Goal: Task Accomplishment & Management: Manage account settings

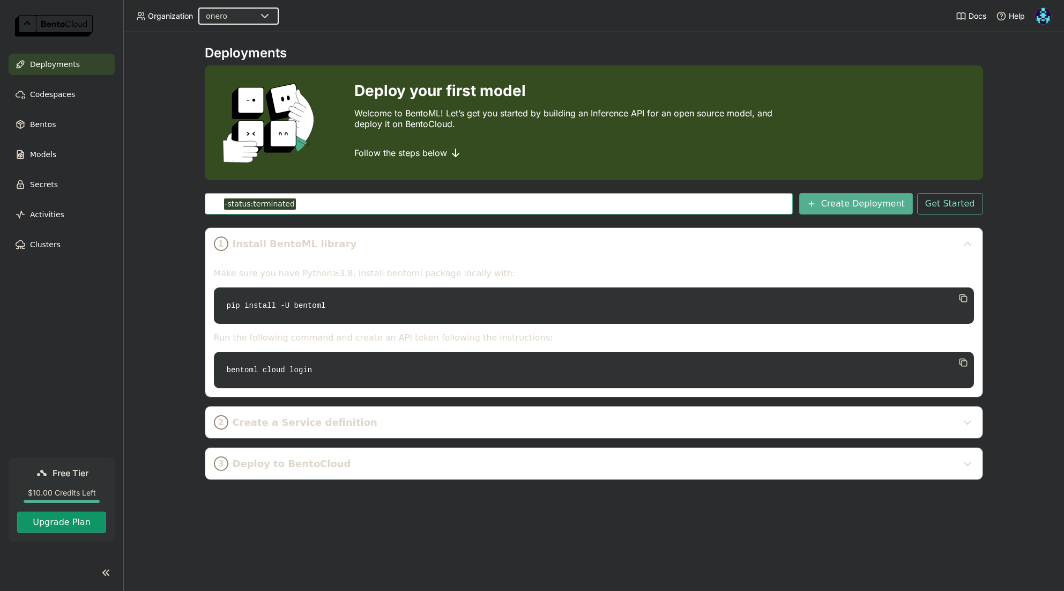
click at [70, 527] on button "Upgrade Plan" at bounding box center [61, 521] width 89 height 21
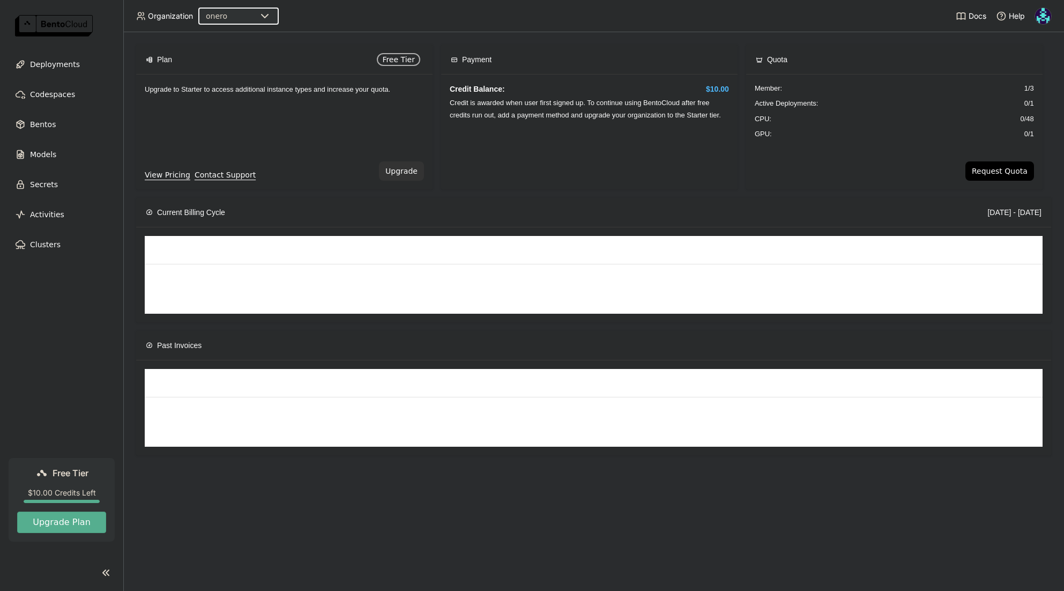
click at [408, 173] on button "Upgrade" at bounding box center [401, 170] width 45 height 19
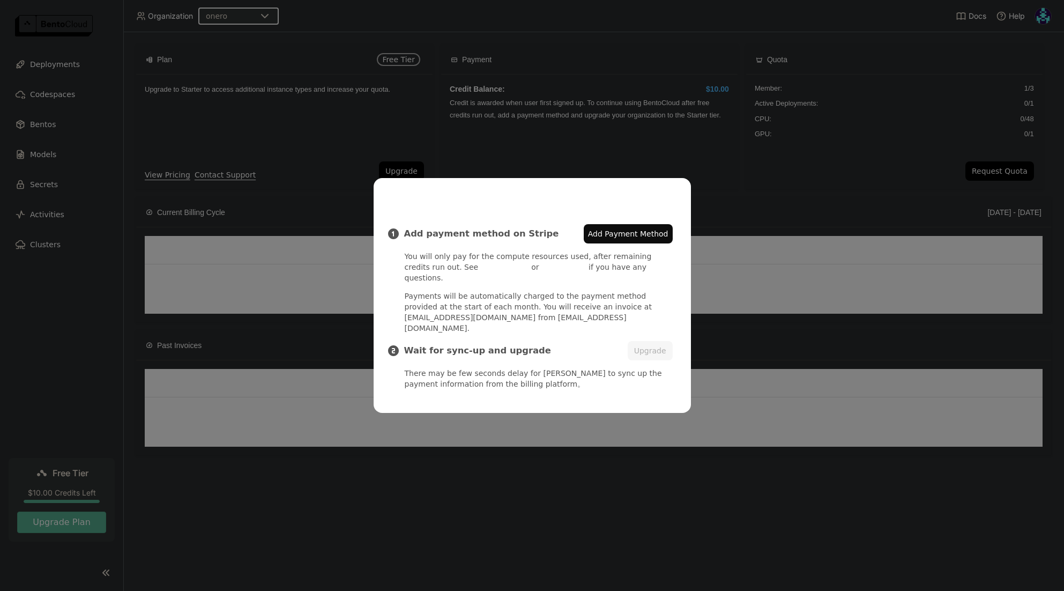
click at [609, 239] on span "Add Payment Method" at bounding box center [628, 233] width 80 height 11
click at [678, 193] on icon "Close" at bounding box center [677, 190] width 5 height 5
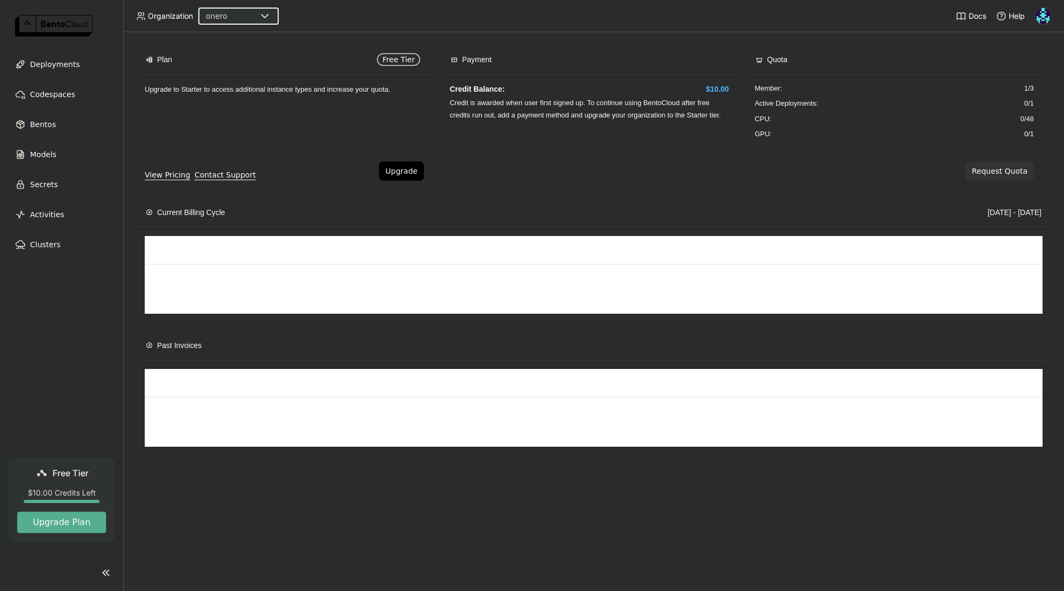
click at [1005, 171] on button "Request Quota" at bounding box center [999, 170] width 69 height 19
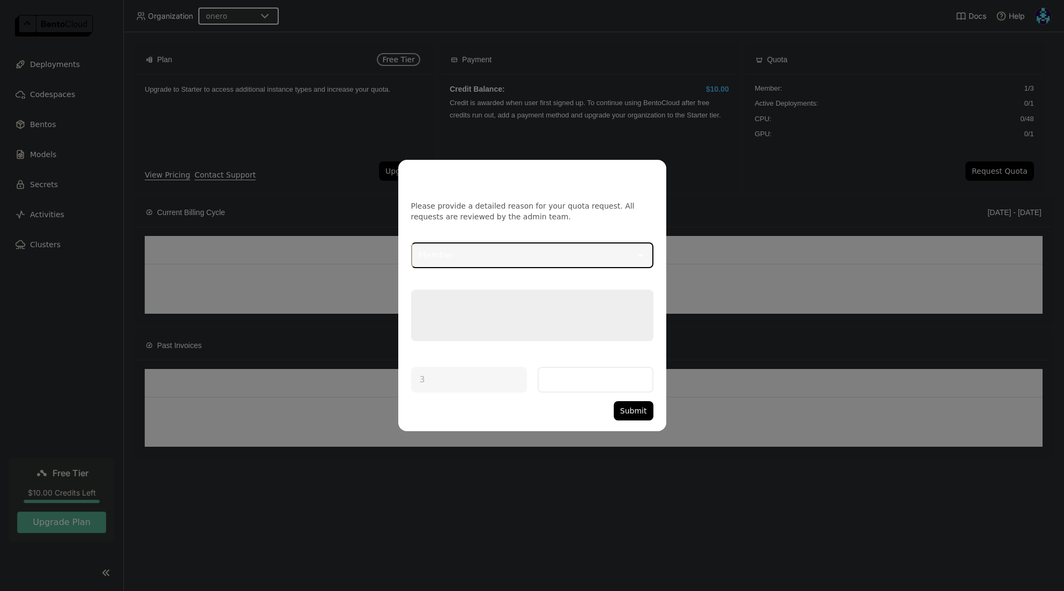
click at [558, 258] on div "Member" at bounding box center [523, 255] width 223 height 24
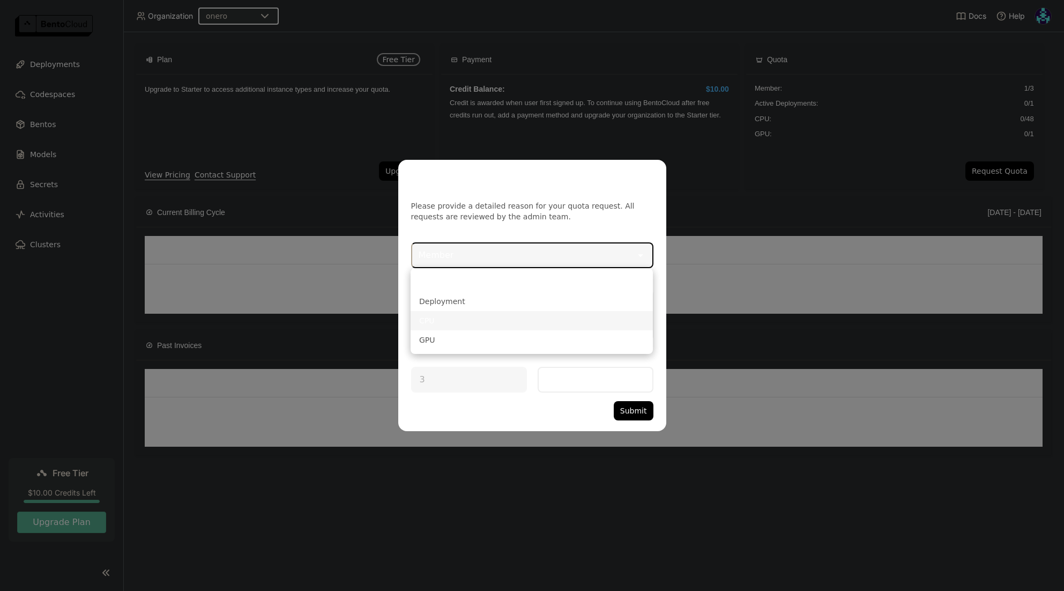
click at [509, 327] on li "CPU" at bounding box center [531, 320] width 242 height 19
type input "48"
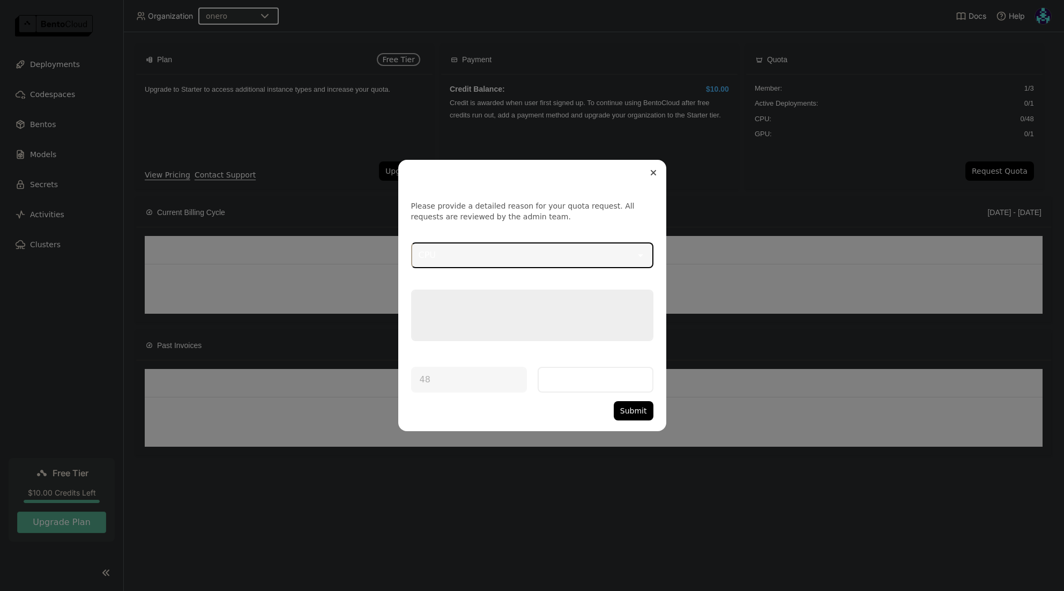
click at [653, 173] on icon "Close" at bounding box center [653, 172] width 4 height 4
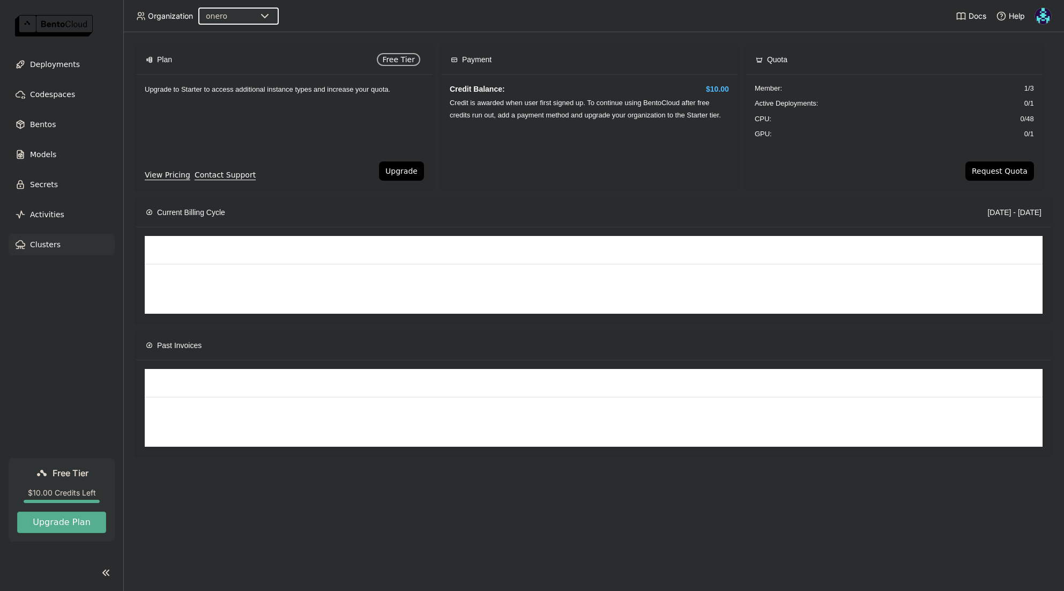
click at [50, 243] on span "Clusters" at bounding box center [45, 244] width 31 height 13
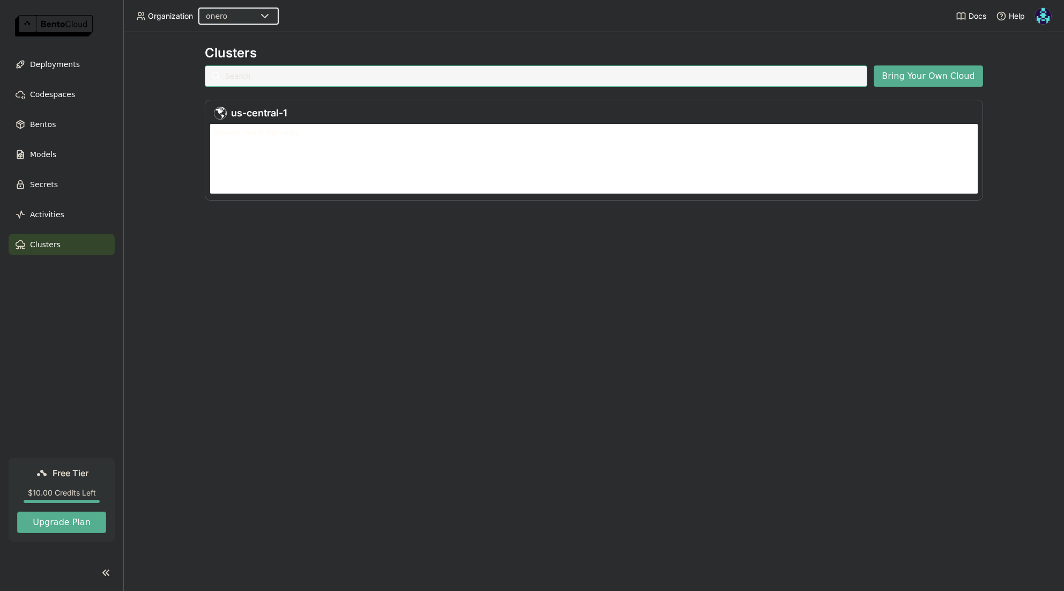
scroll to position [65, 763]
click at [62, 24] on img at bounding box center [54, 25] width 78 height 21
